Goal: Navigation & Orientation: Understand site structure

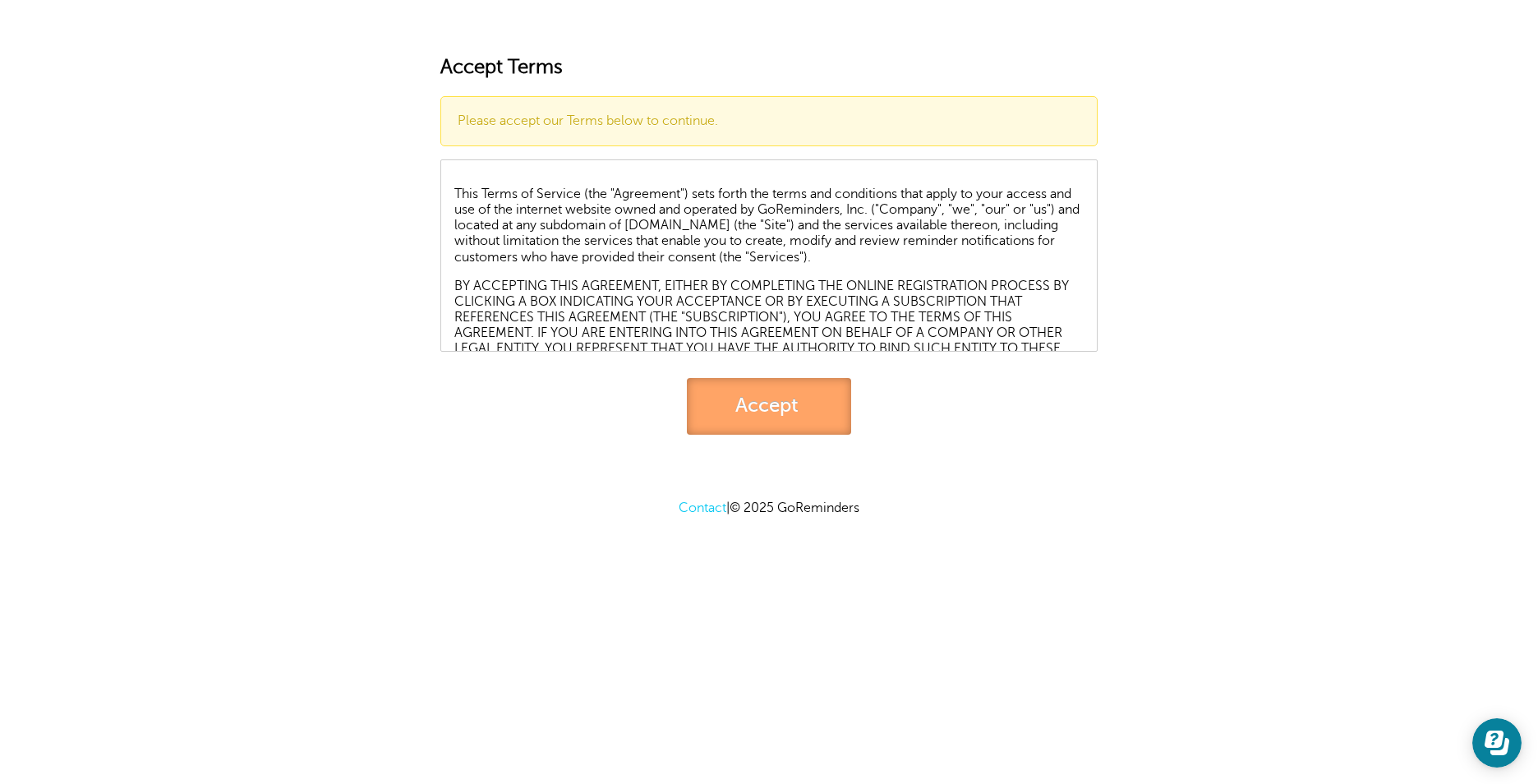
click at [744, 398] on link "Accept" at bounding box center [769, 406] width 165 height 57
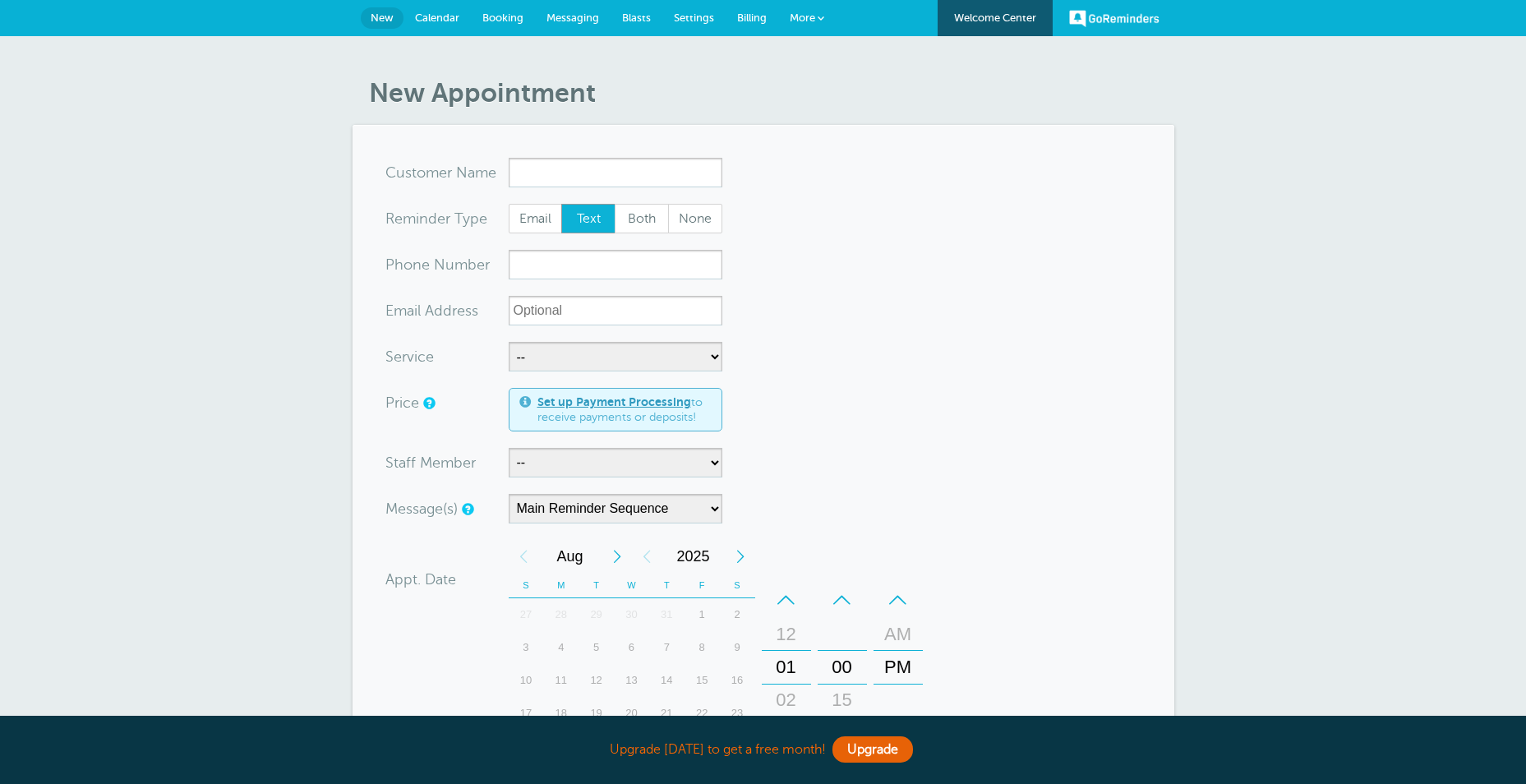
click at [570, 17] on span "Messaging" at bounding box center [572, 17] width 52 height 12
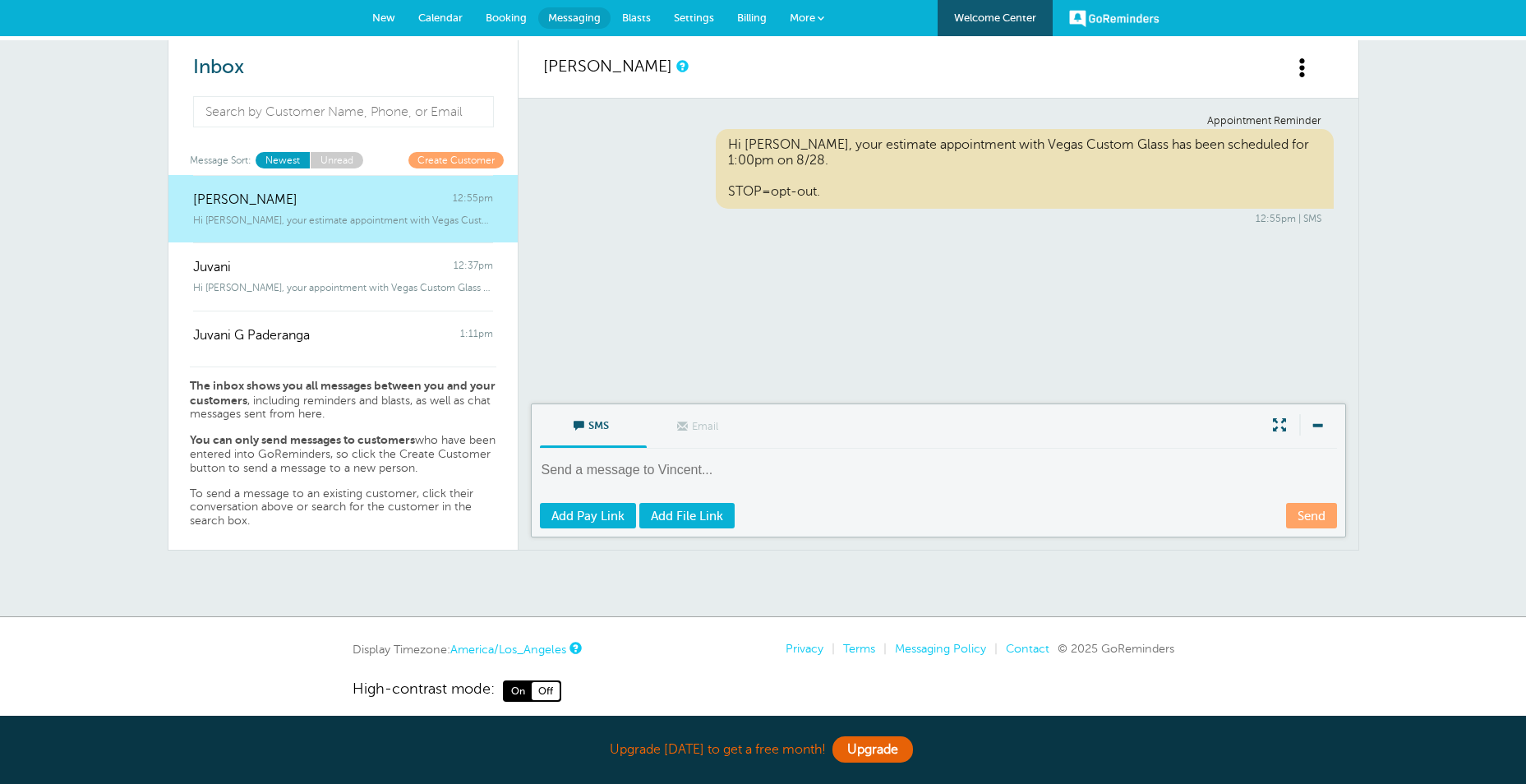
click at [638, 14] on span "Blasts" at bounding box center [636, 17] width 28 height 12
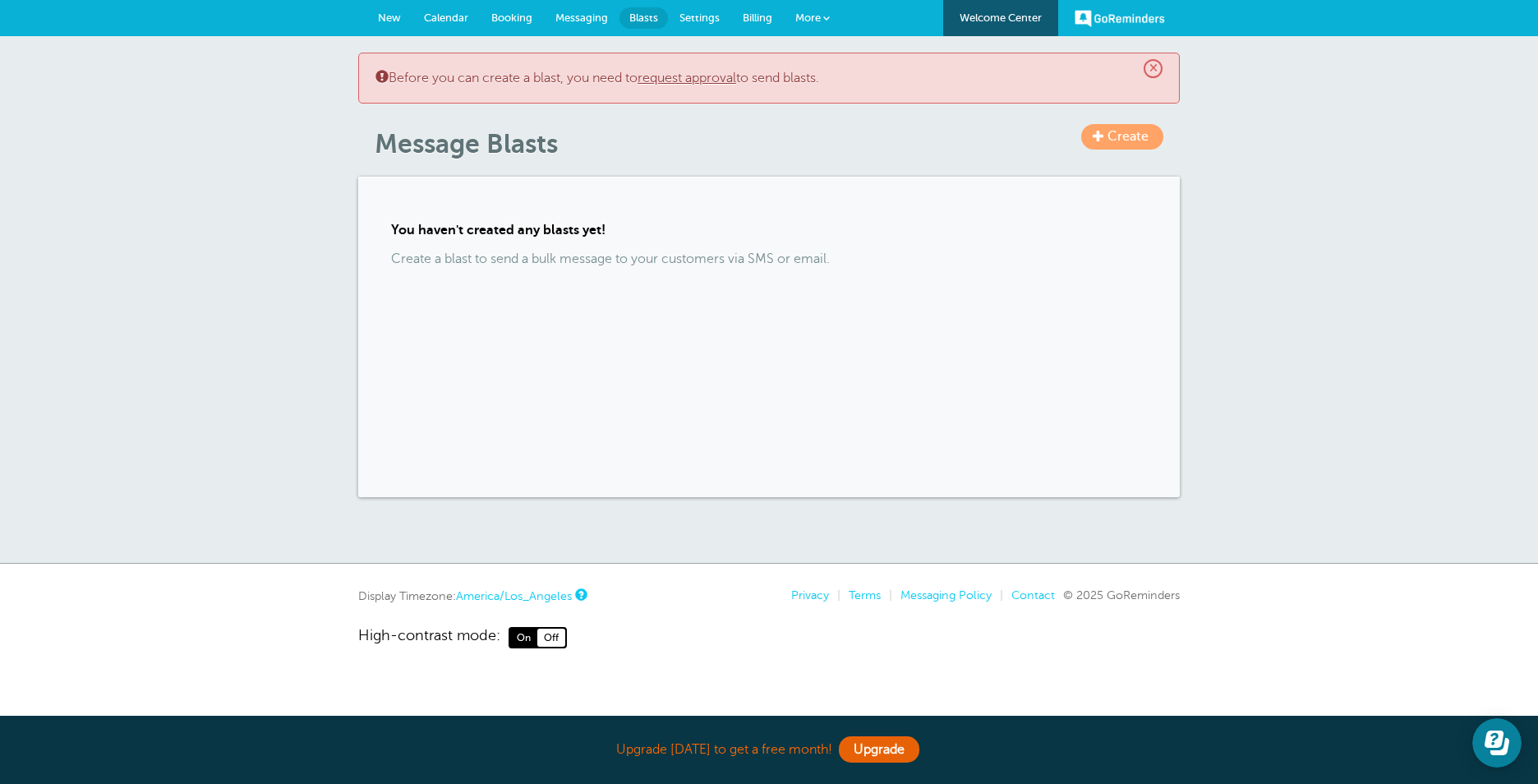
click at [517, 17] on span "Booking" at bounding box center [511, 17] width 41 height 12
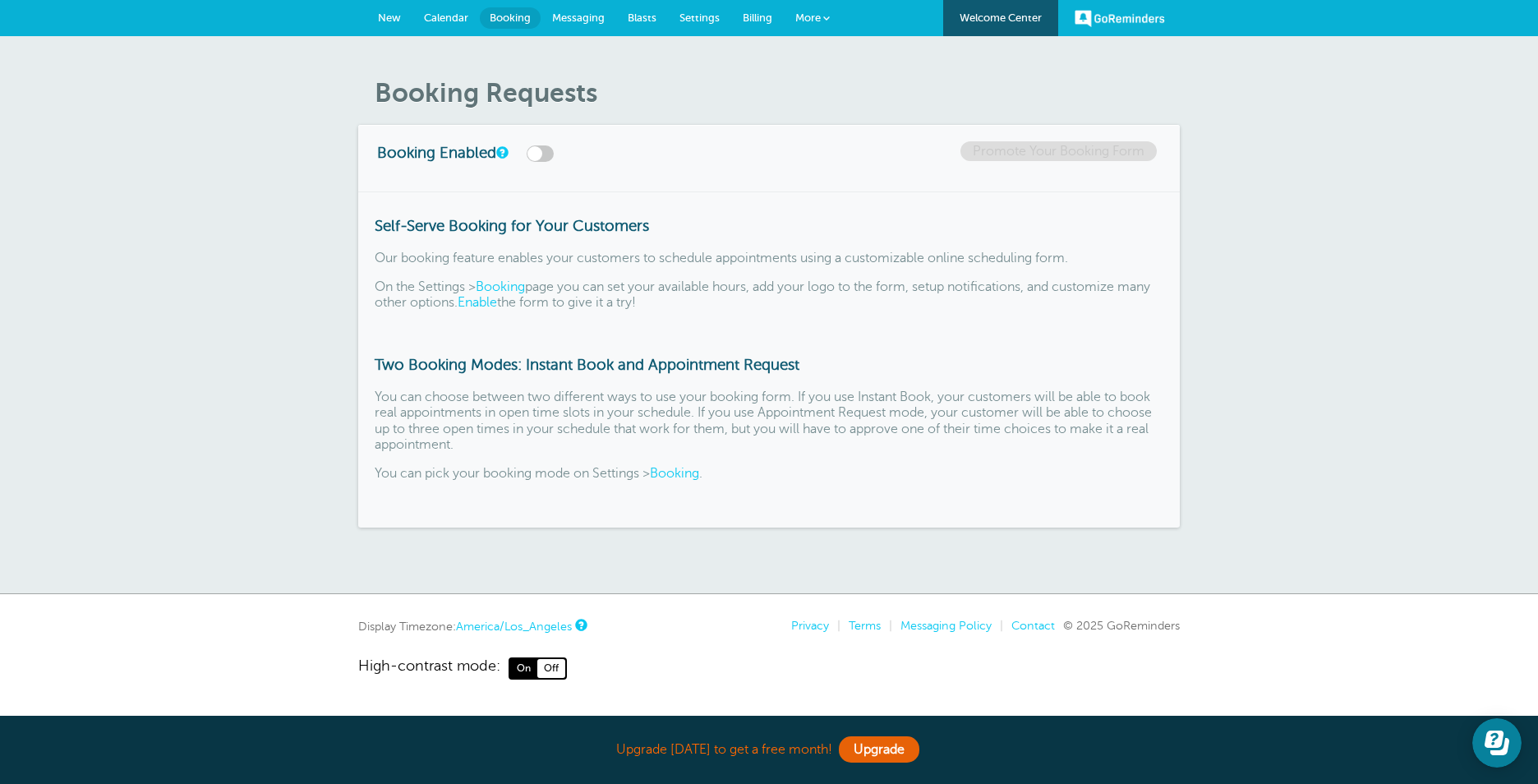
click at [434, 15] on span "Calendar" at bounding box center [446, 17] width 44 height 12
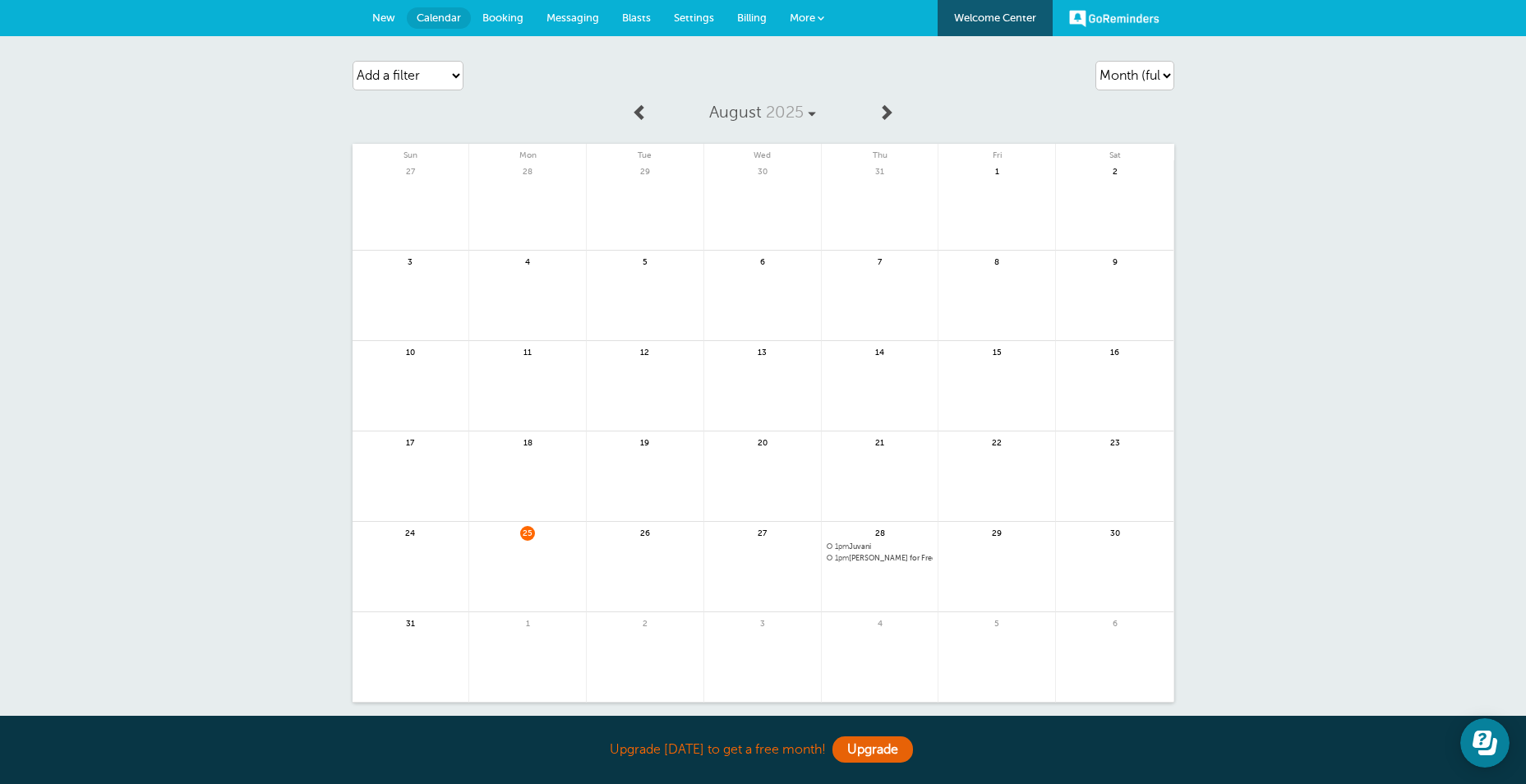
click at [382, 9] on link "New" at bounding box center [383, 17] width 46 height 36
